Goal: Task Accomplishment & Management: Manage account settings

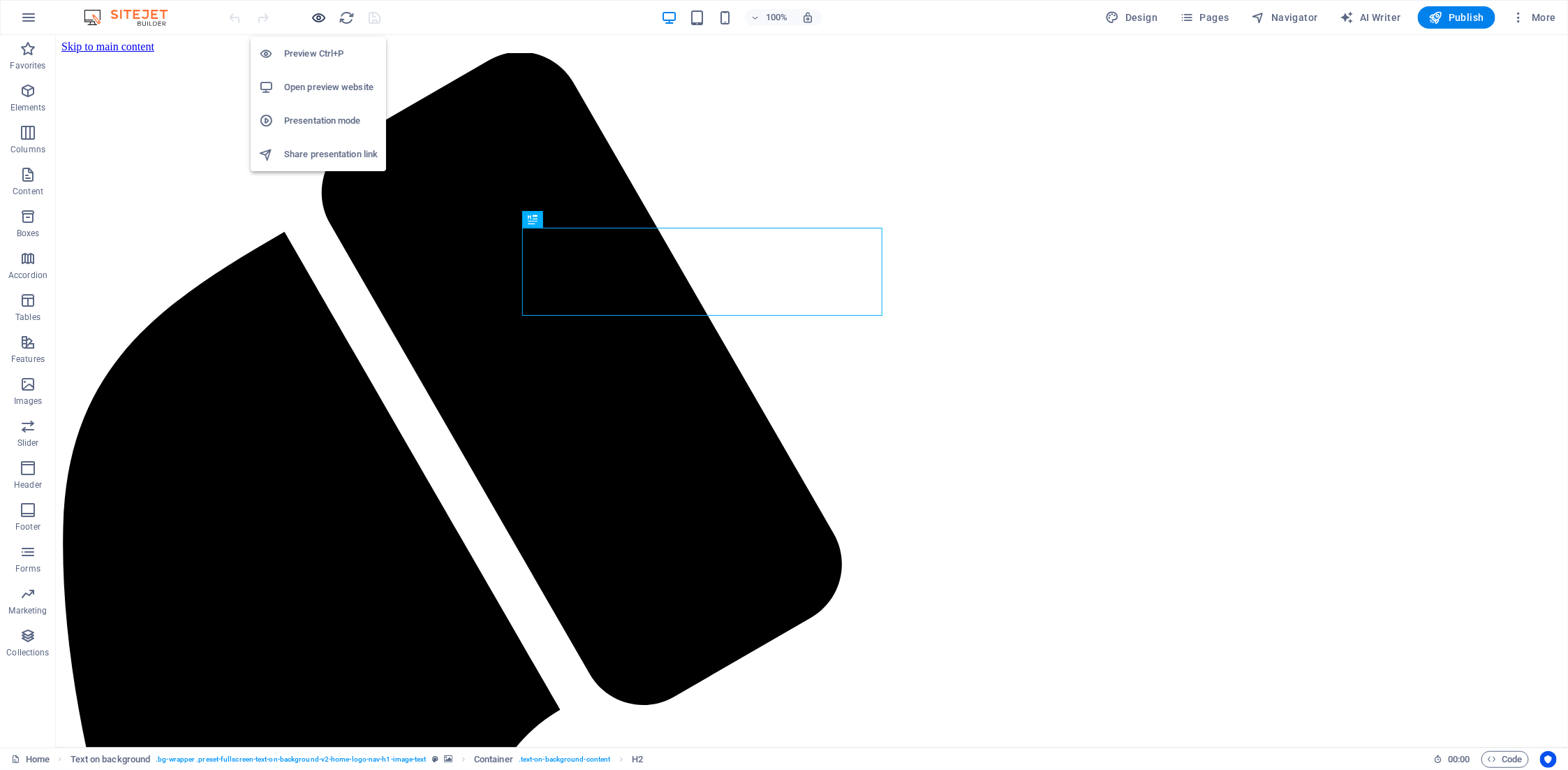
click at [318, 17] on icon "button" at bounding box center [320, 18] width 16 height 16
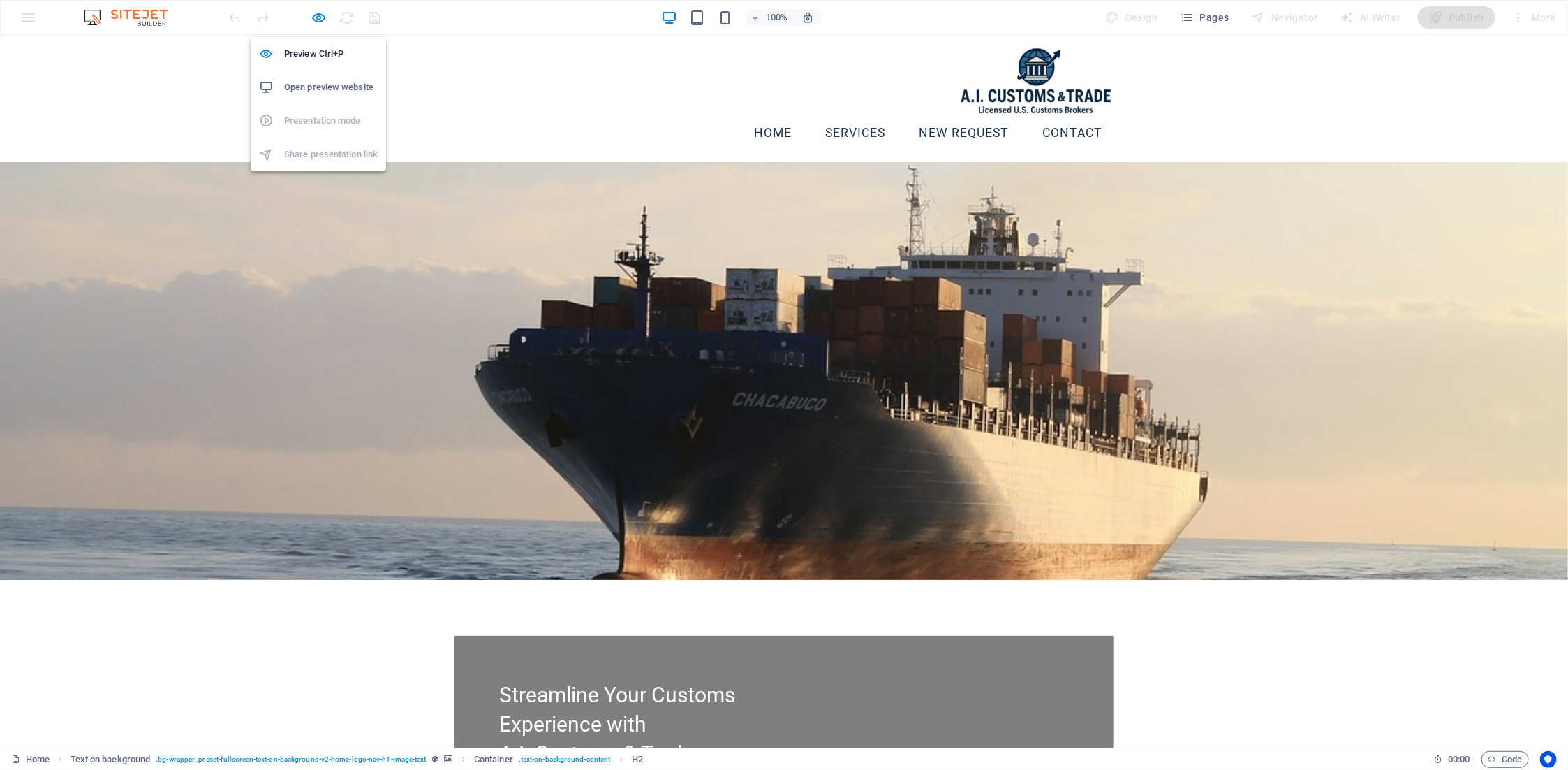
click at [320, 85] on h6 "Open preview website" at bounding box center [331, 87] width 94 height 16
click at [327, 19] on span "button" at bounding box center [319, 18] width 16 height 16
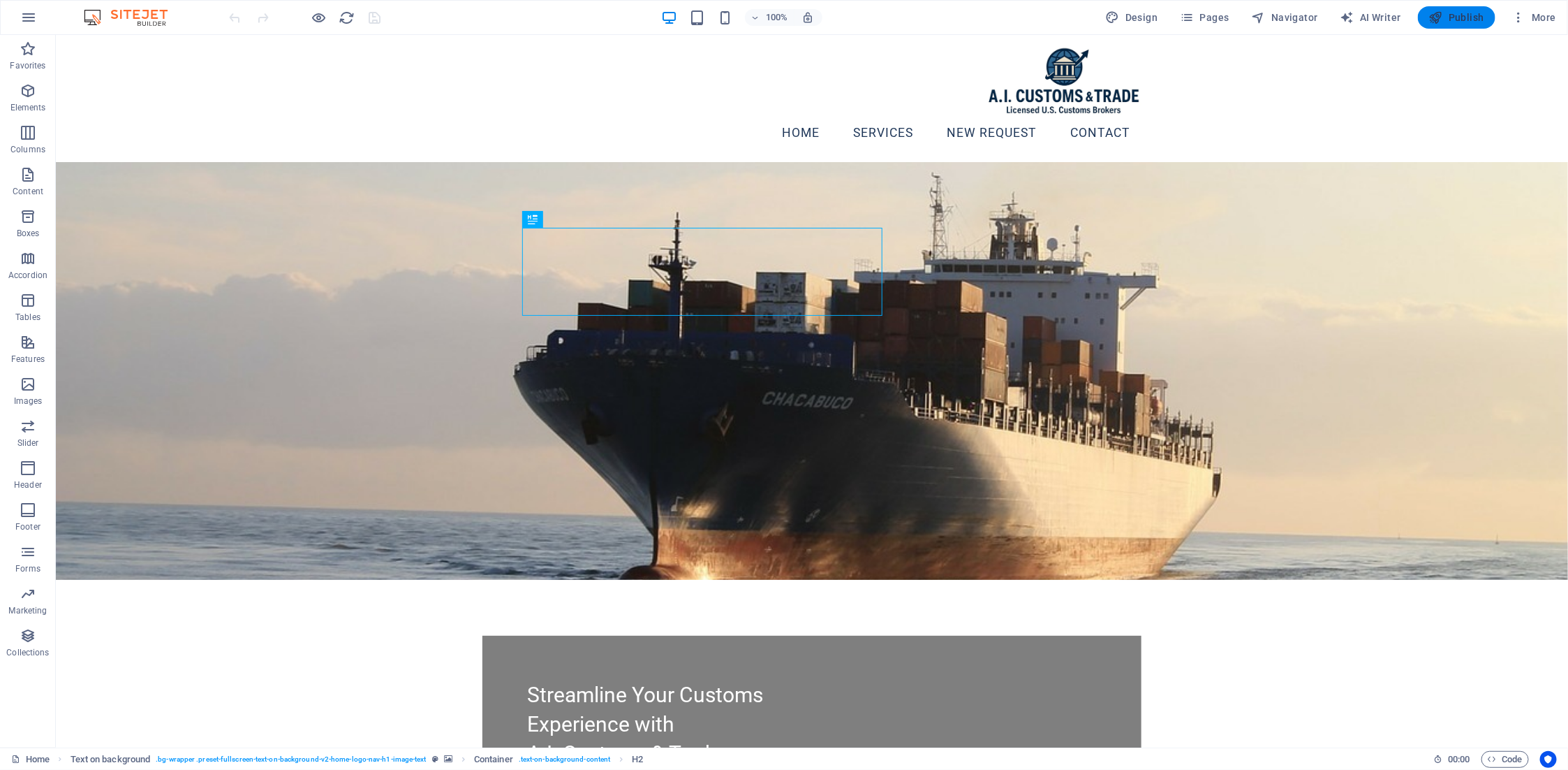
click at [1445, 21] on span "Publish" at bounding box center [1456, 17] width 55 height 14
click at [1462, 17] on span "Publish" at bounding box center [1456, 17] width 55 height 14
click at [1533, 22] on span "More" at bounding box center [1534, 17] width 44 height 14
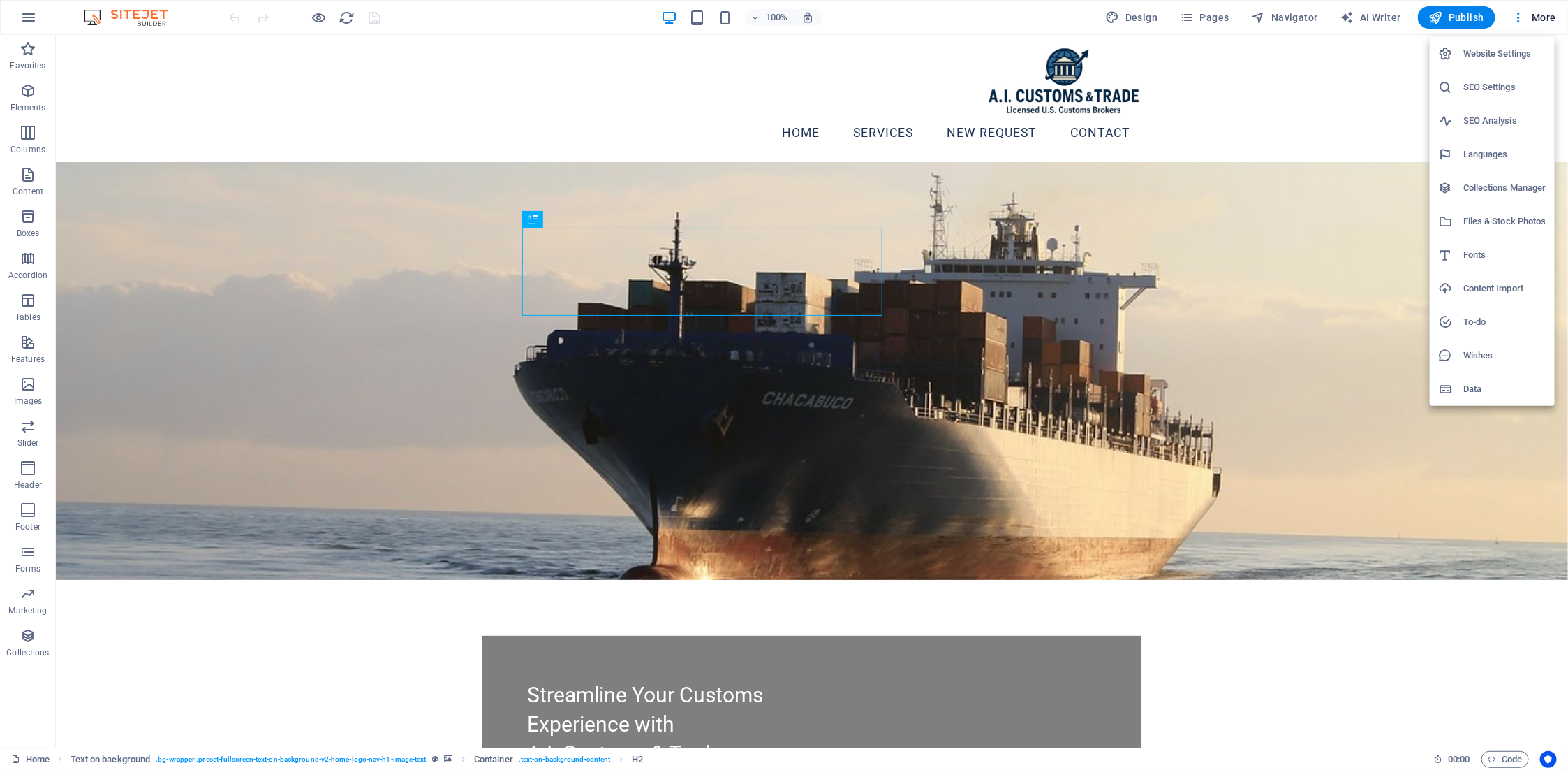
click at [1538, 15] on div at bounding box center [784, 385] width 1568 height 770
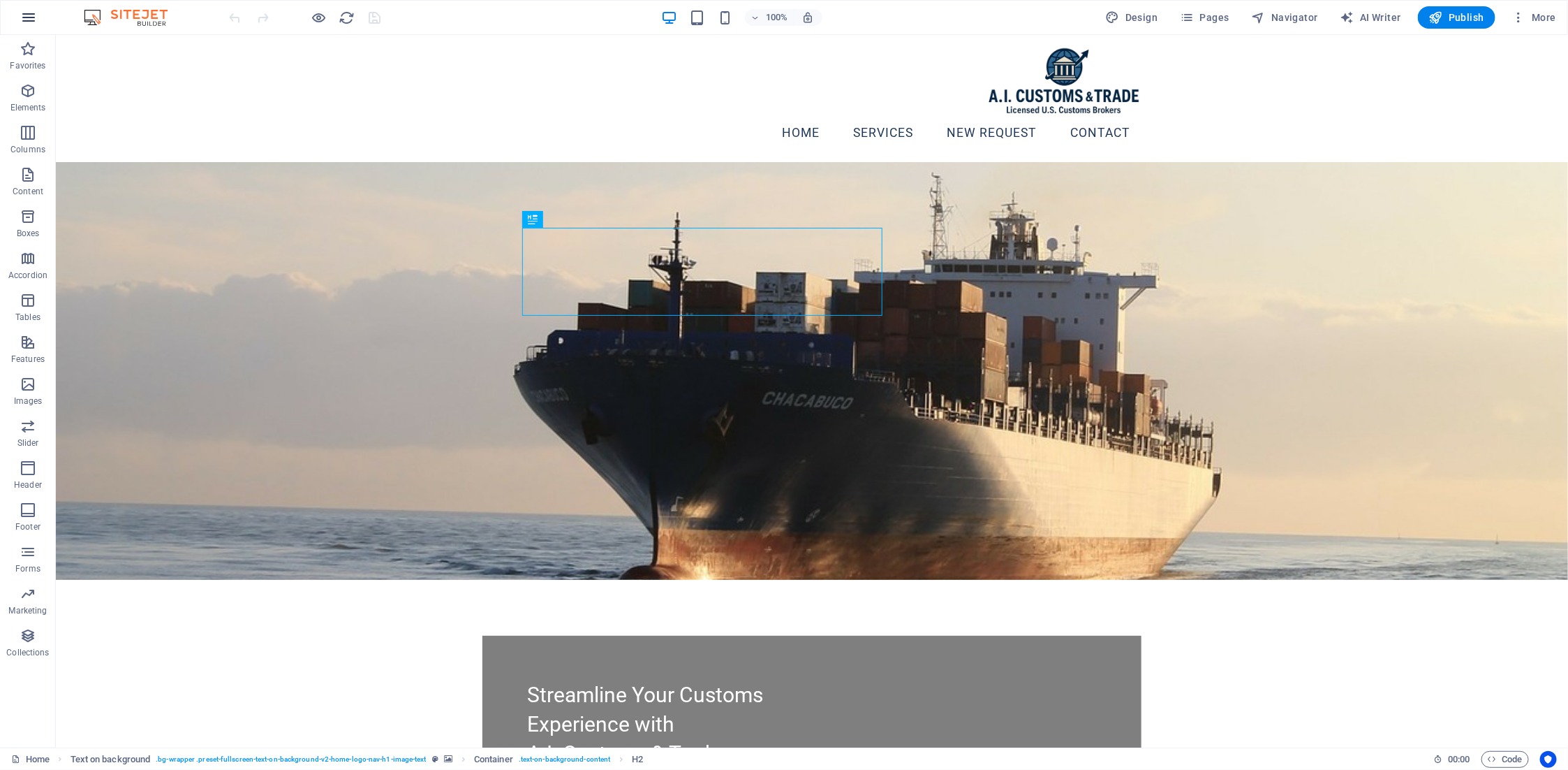
click at [28, 20] on icon "button" at bounding box center [29, 17] width 16 height 16
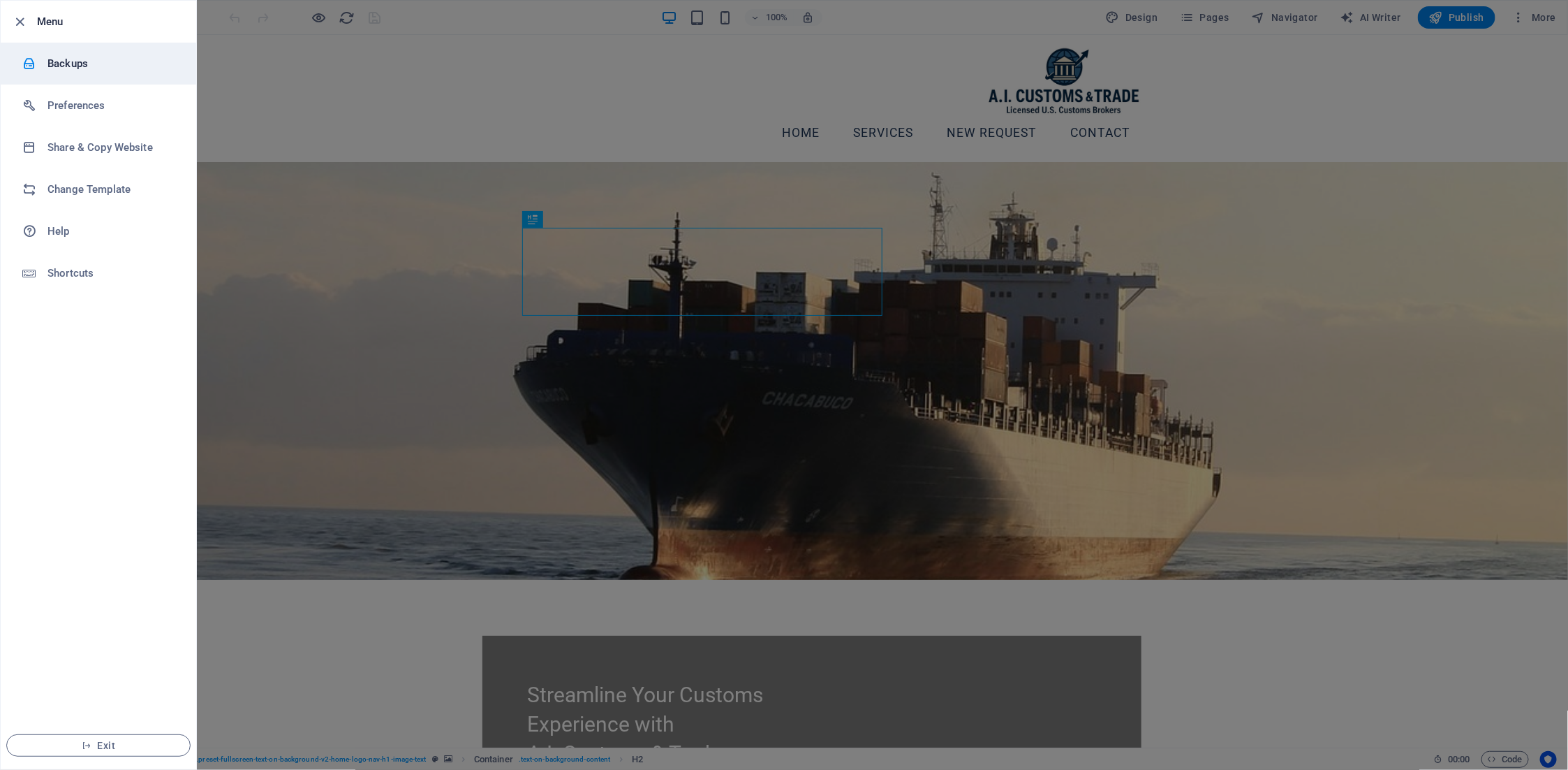
click at [70, 62] on h6 "Backups" at bounding box center [112, 63] width 129 height 16
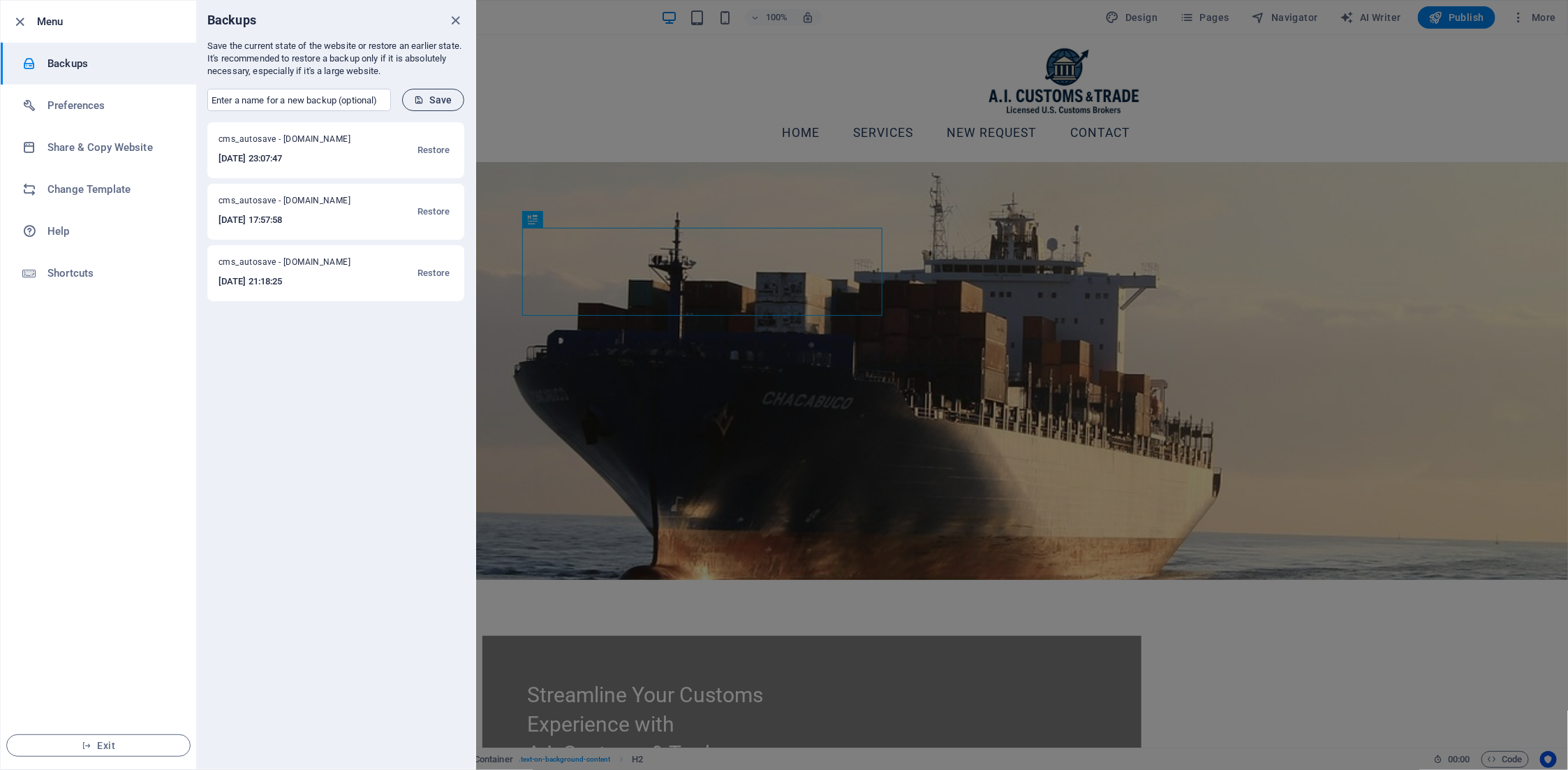
click at [438, 101] on span "Save" at bounding box center [433, 100] width 39 height 12
click at [458, 25] on icon "close" at bounding box center [457, 21] width 16 height 16
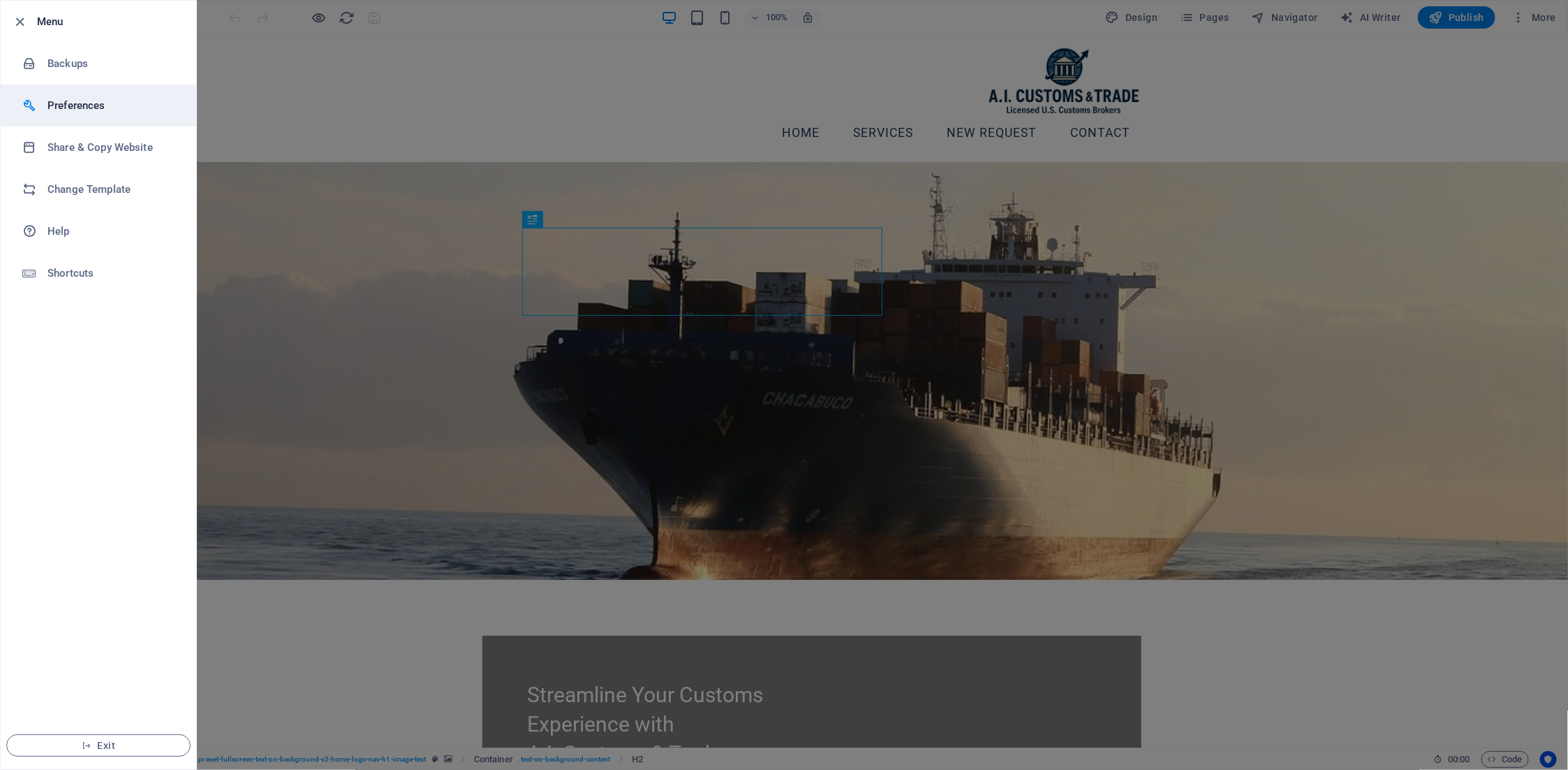
click at [113, 99] on h6 "Preferences" at bounding box center [112, 105] width 129 height 16
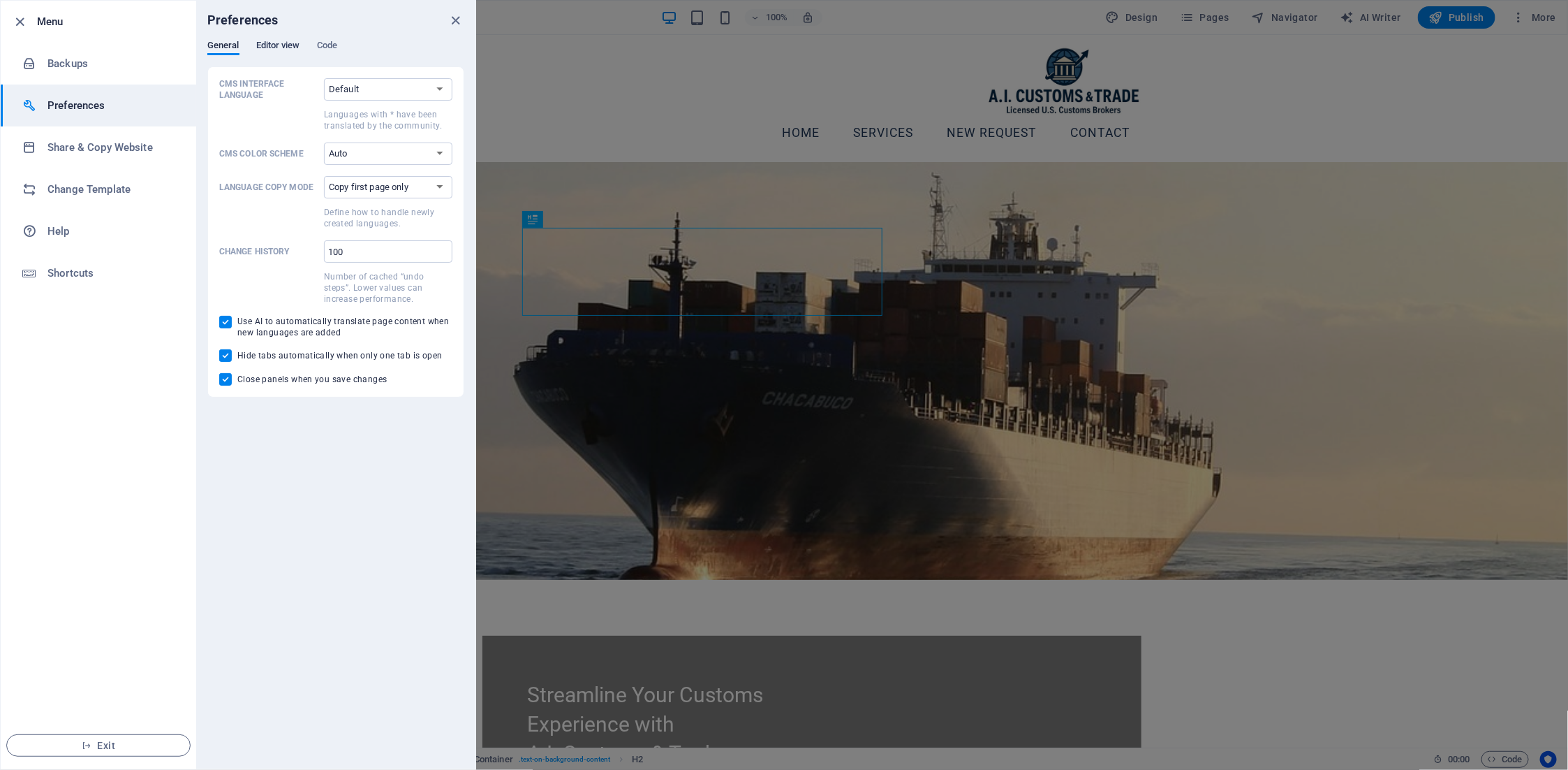
drag, startPoint x: 263, startPoint y: 48, endPoint x: 255, endPoint y: 48, distance: 8.0
click at [263, 48] on span "Editor view" at bounding box center [278, 47] width 44 height 20
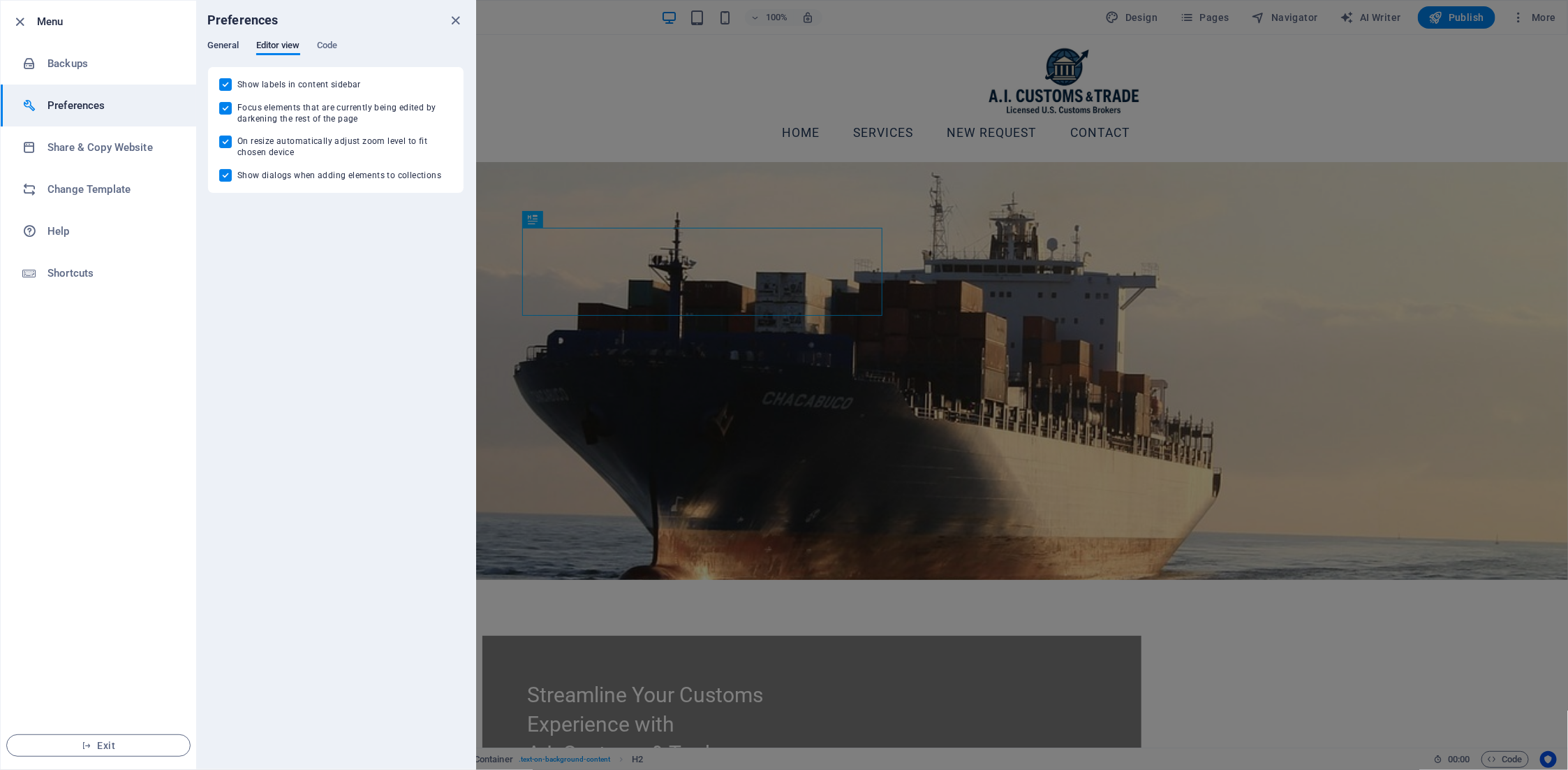
click at [218, 48] on span "General" at bounding box center [223, 47] width 32 height 20
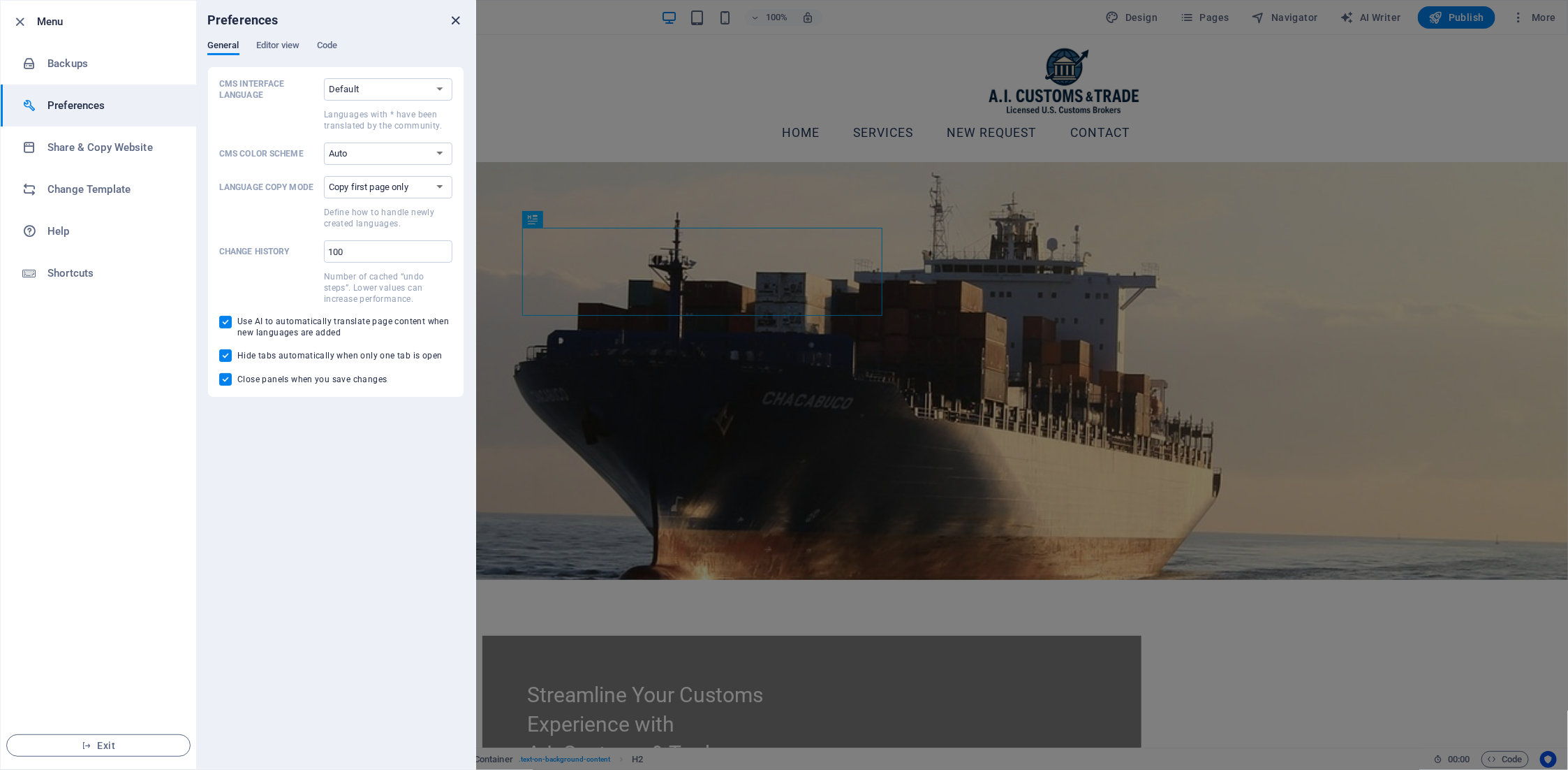
click at [453, 22] on icon "close" at bounding box center [457, 21] width 16 height 16
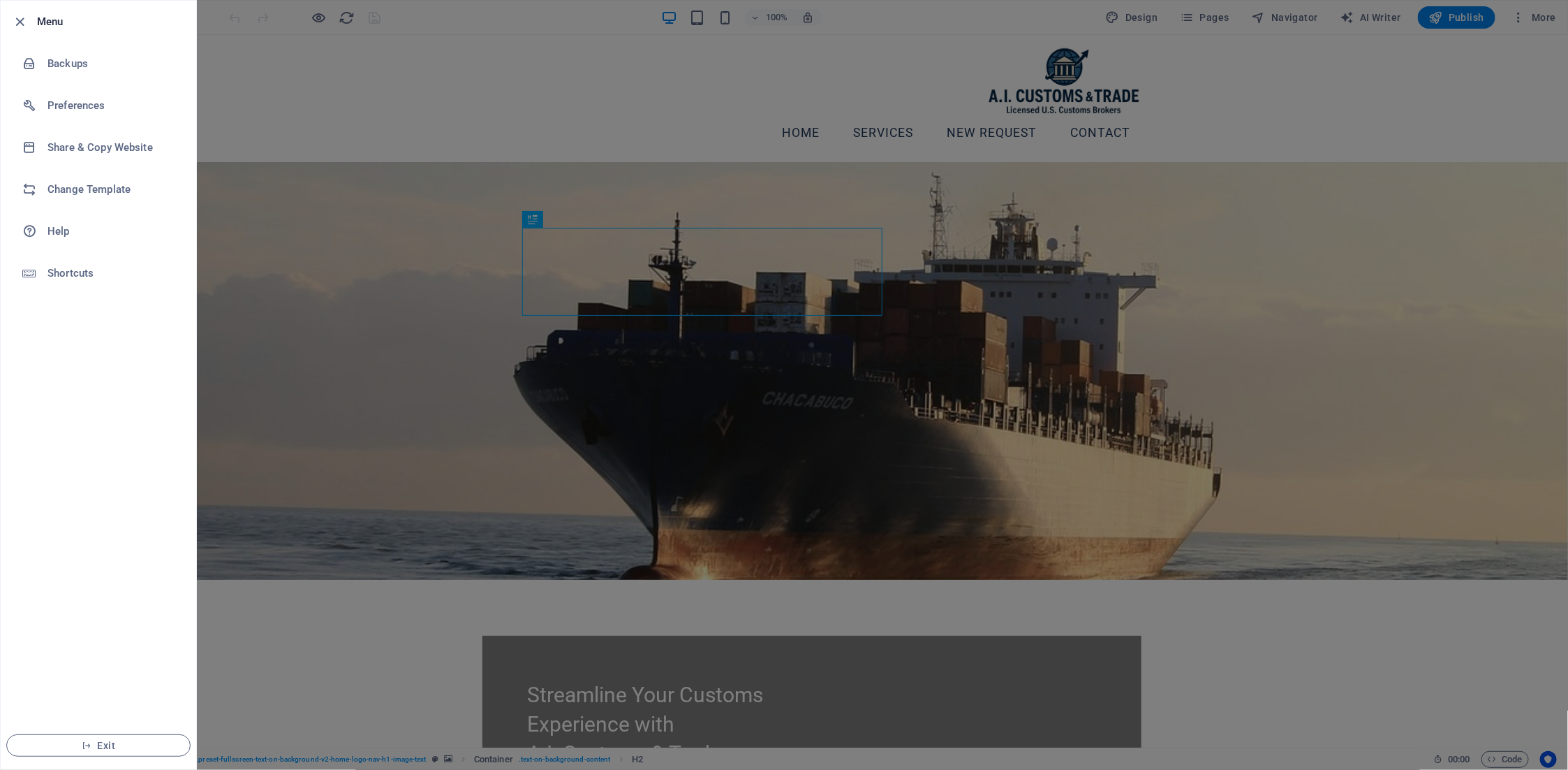
click at [319, 466] on div at bounding box center [784, 385] width 1568 height 770
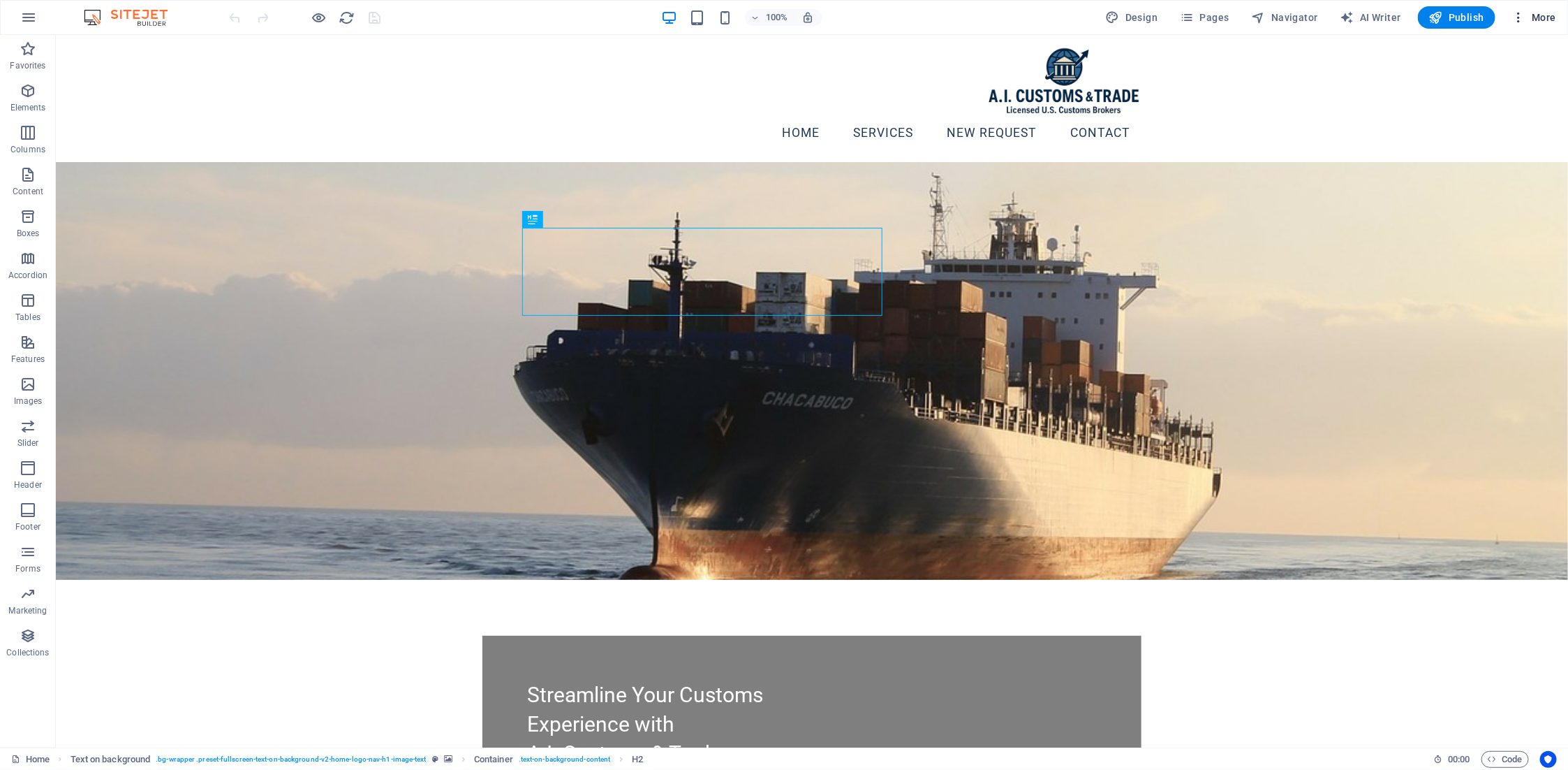
click at [1534, 21] on span "More" at bounding box center [1534, 17] width 44 height 14
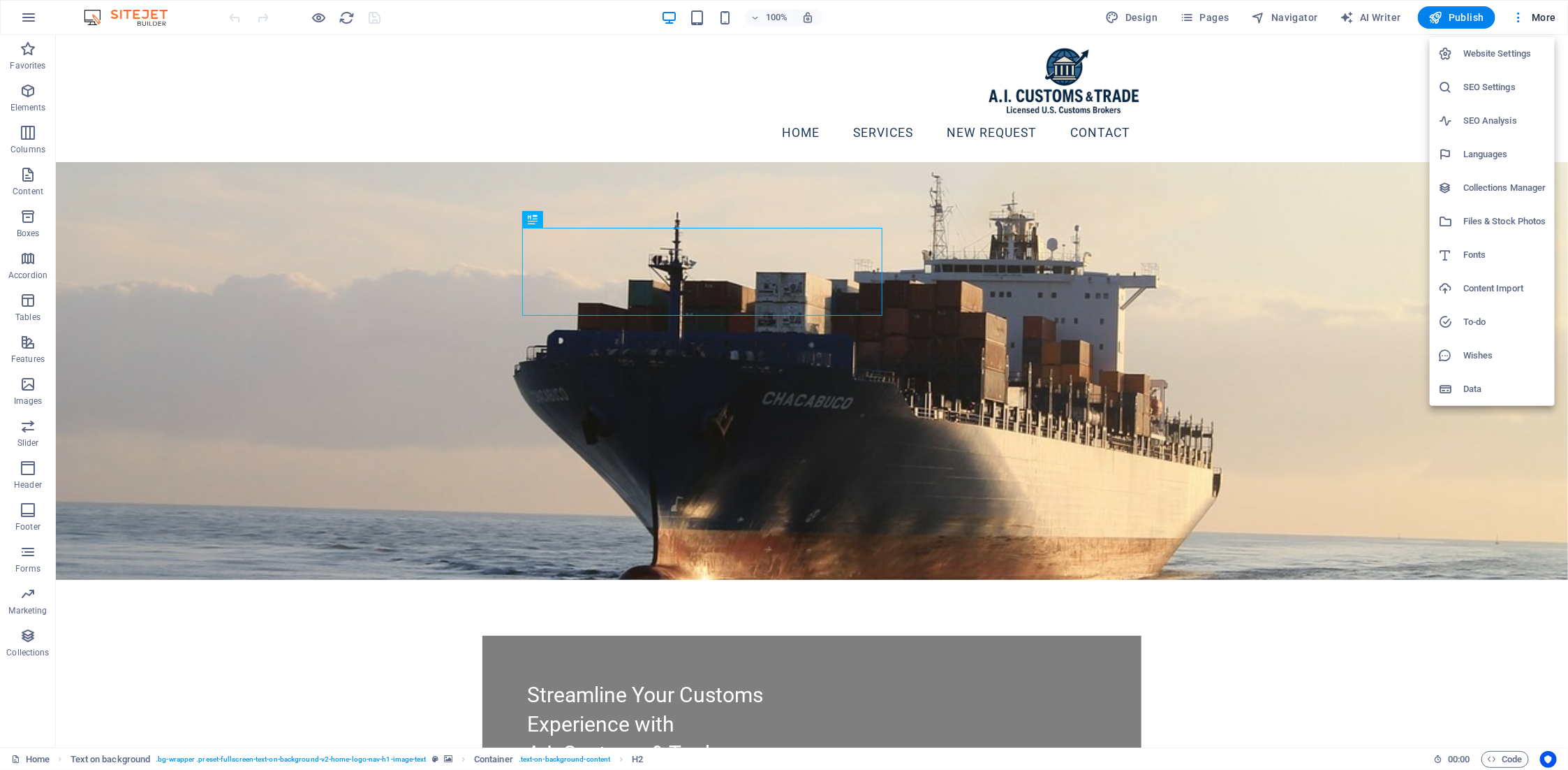
click at [1525, 53] on h6 "Website Settings" at bounding box center [1505, 53] width 83 height 16
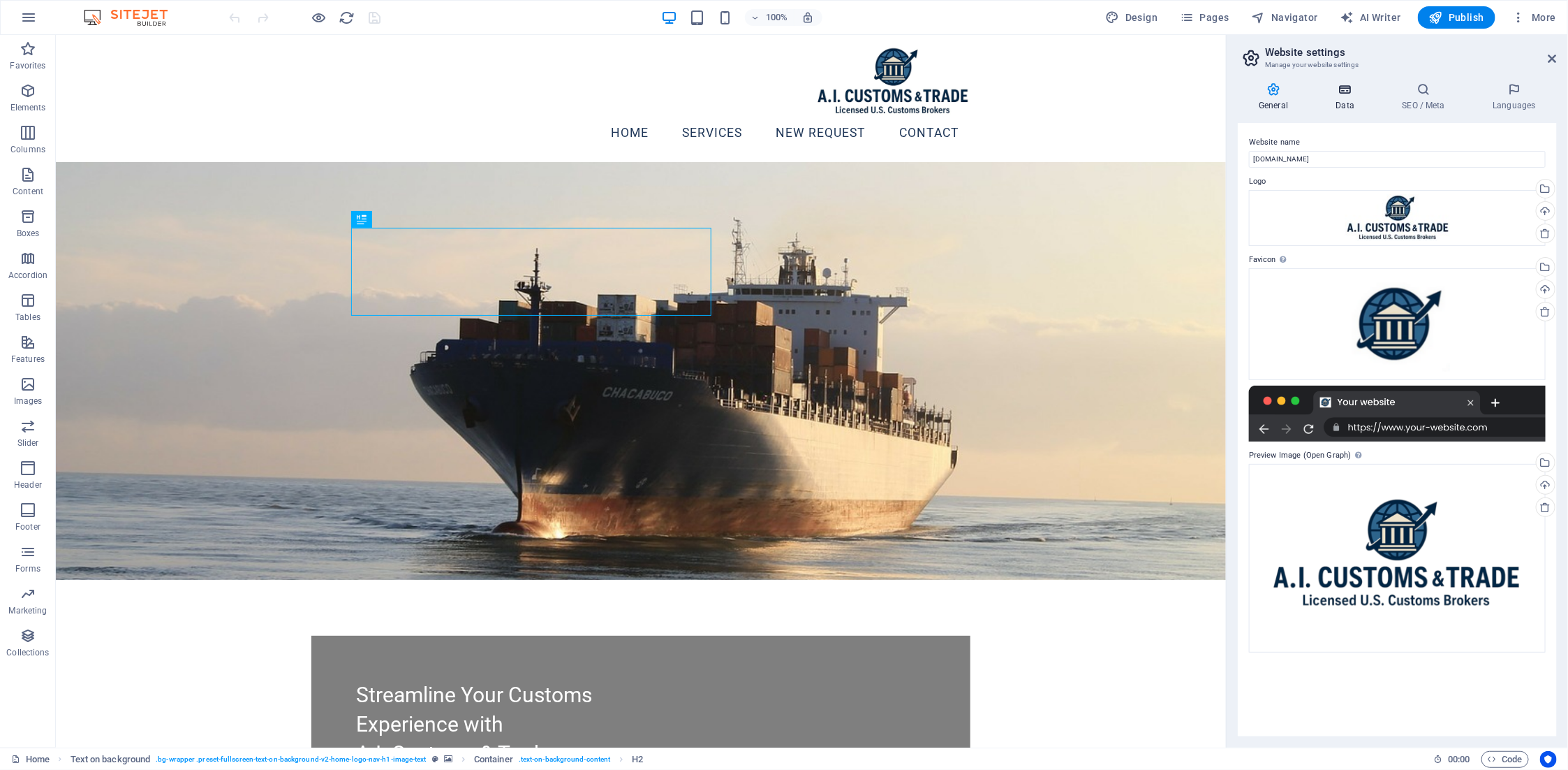
click at [1322, 95] on icon at bounding box center [1345, 89] width 61 height 14
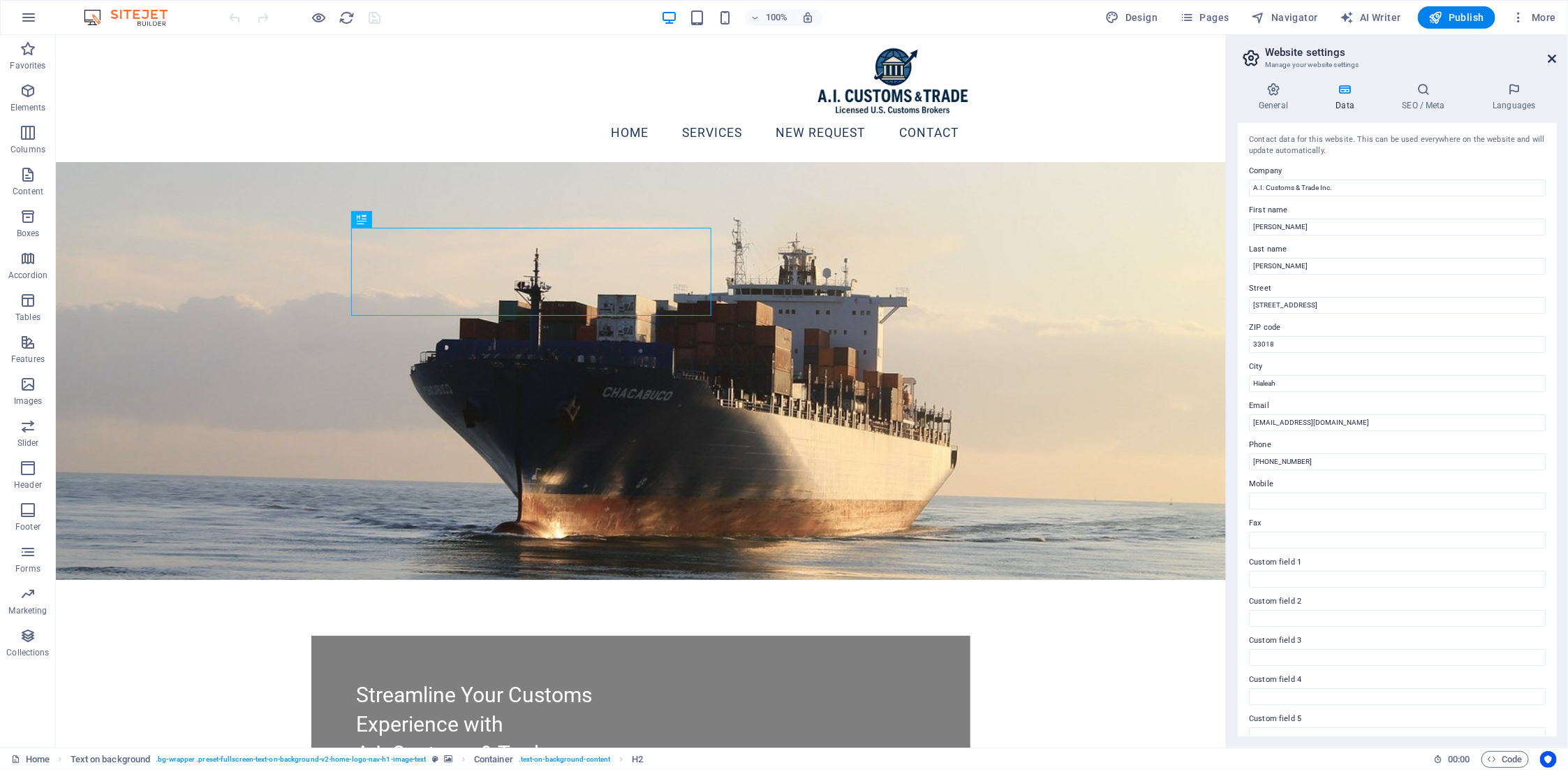
click at [1548, 62] on icon at bounding box center [1552, 59] width 8 height 12
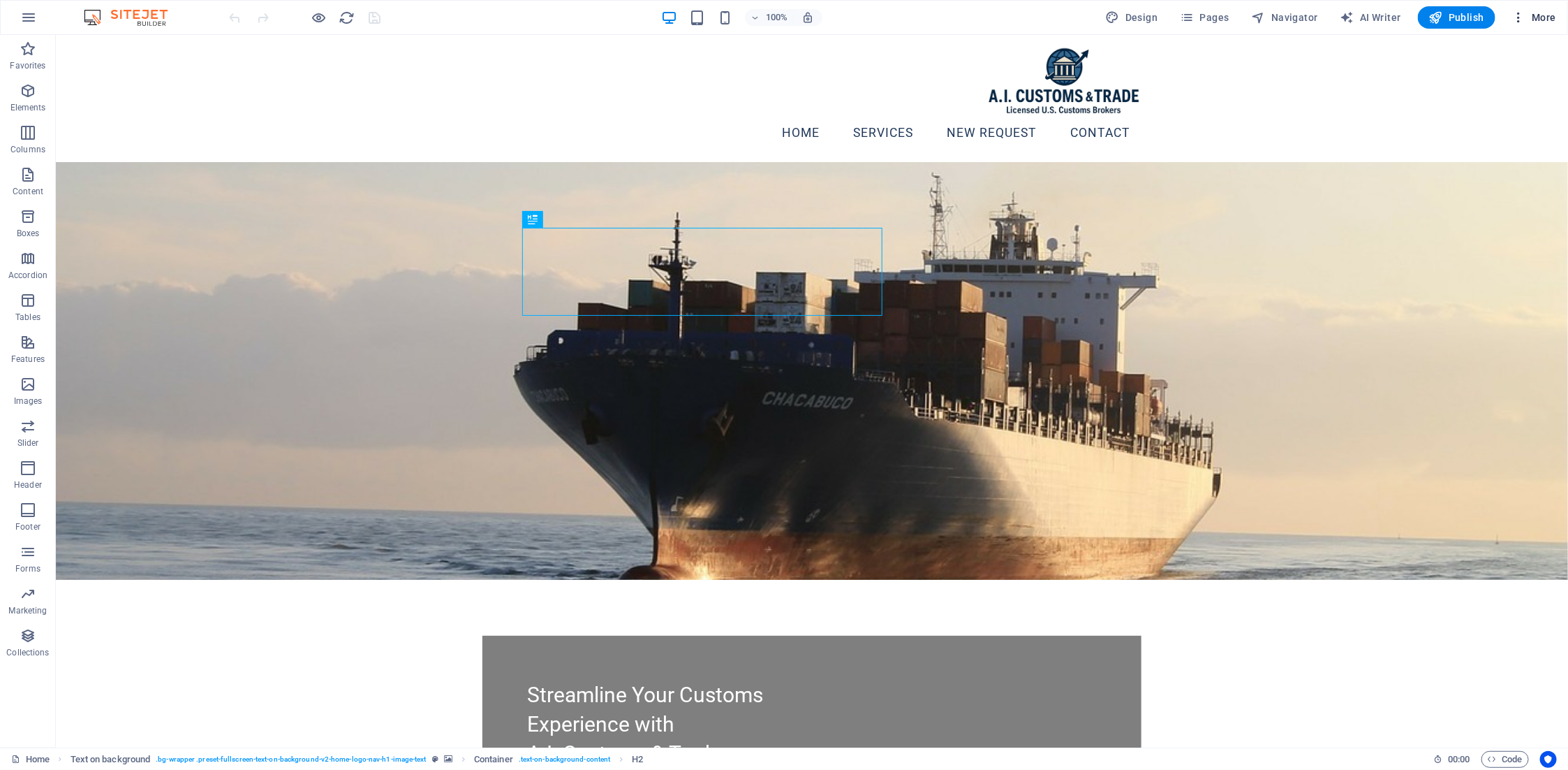
click at [1533, 14] on span "More" at bounding box center [1534, 17] width 44 height 14
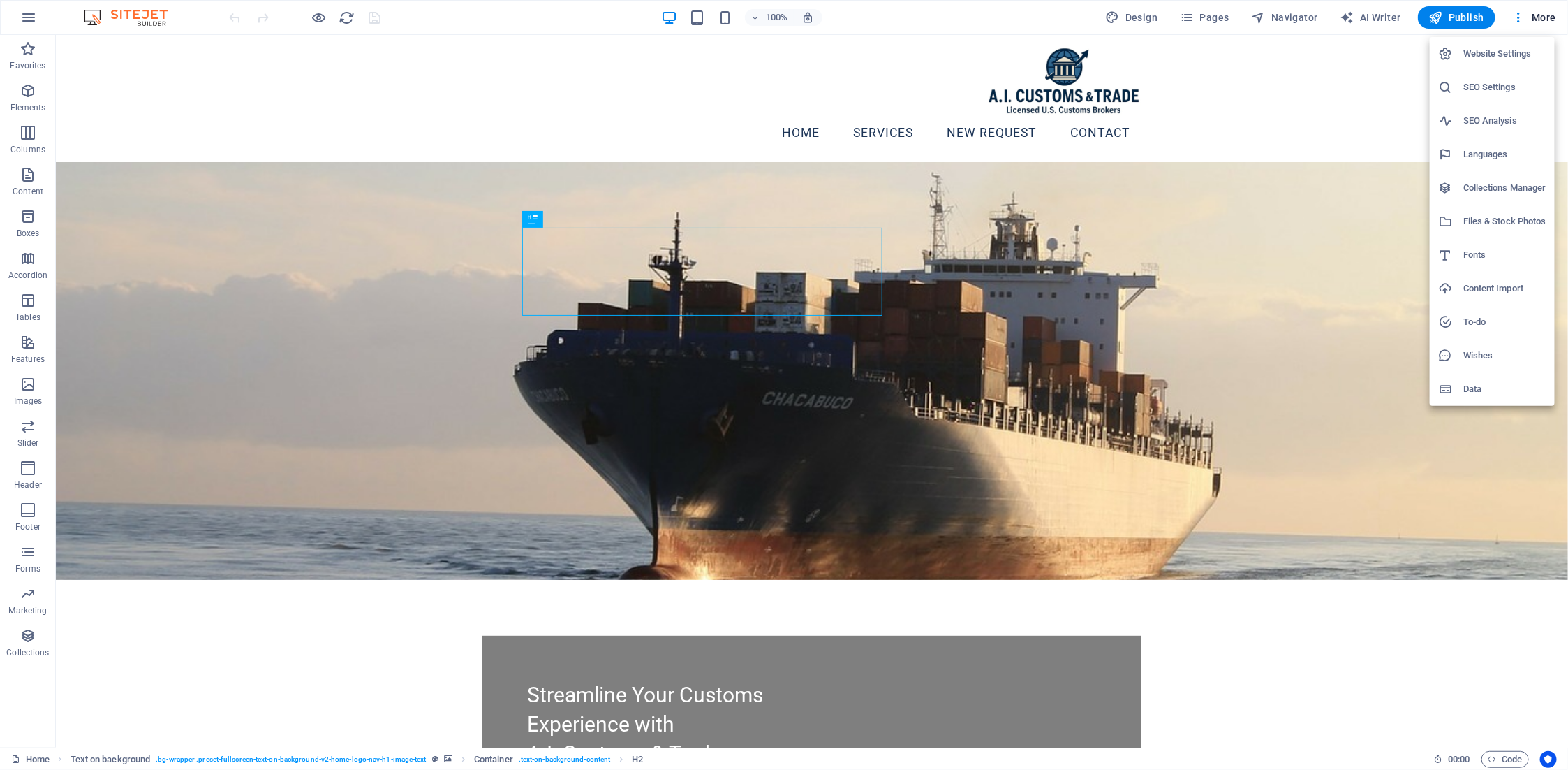
click at [1269, 100] on div at bounding box center [784, 385] width 1568 height 770
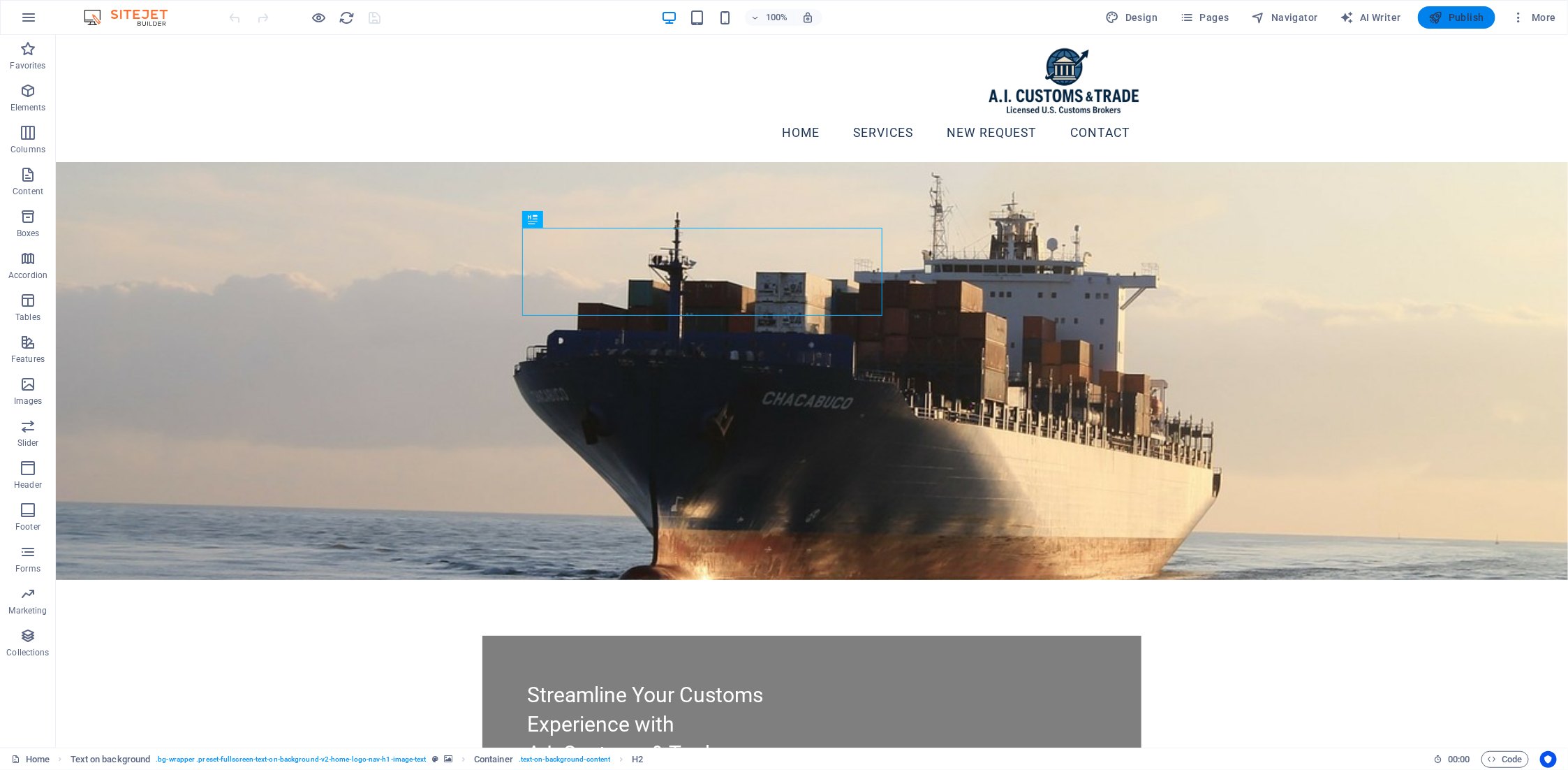
click at [1454, 20] on span "Publish" at bounding box center [1456, 17] width 55 height 14
